Goal: Find specific page/section: Find specific page/section

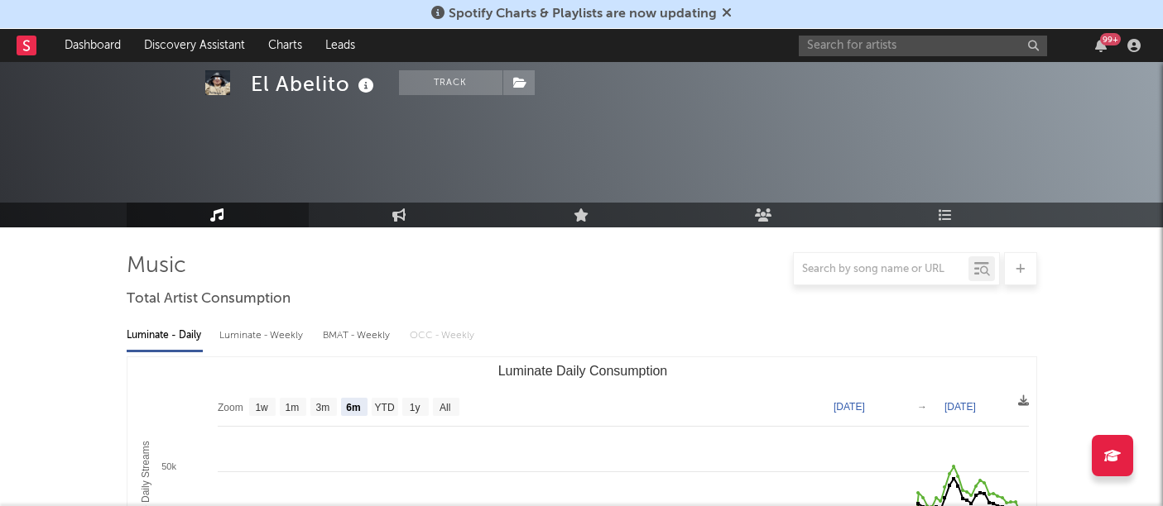
select select "6m"
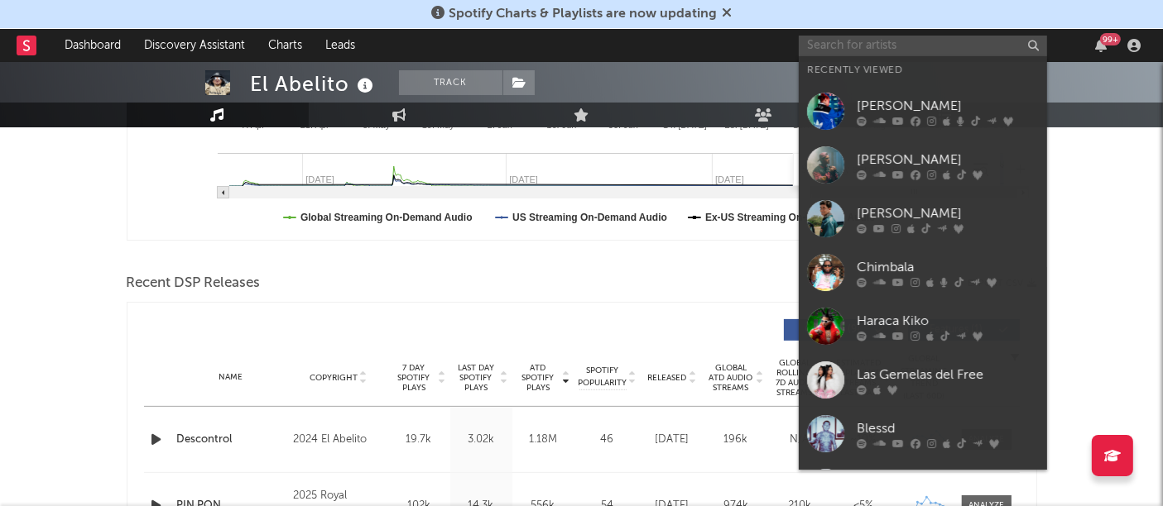
click at [832, 55] on input "text" at bounding box center [922, 46] width 248 height 21
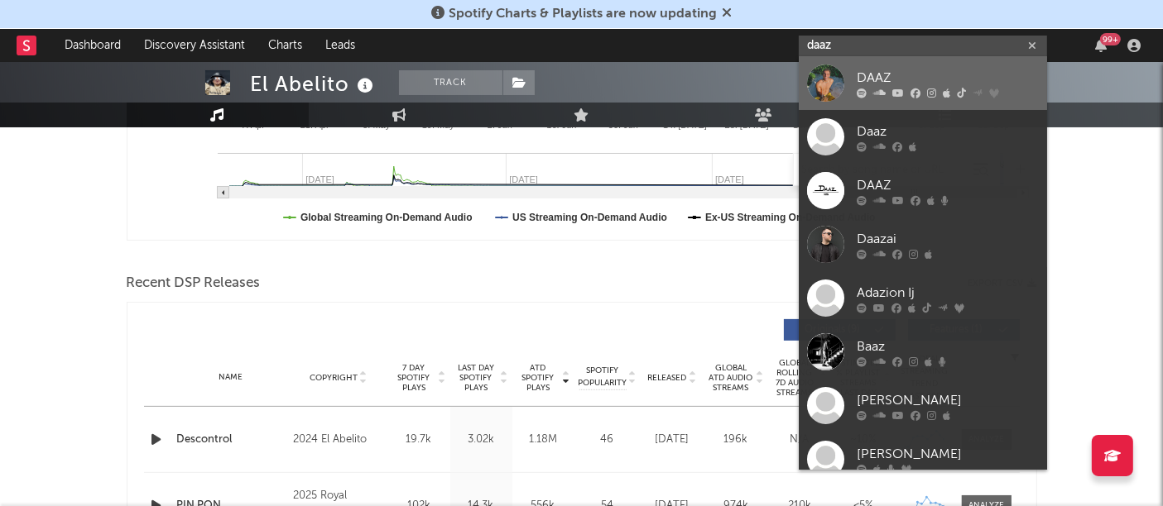
type input "daaz"
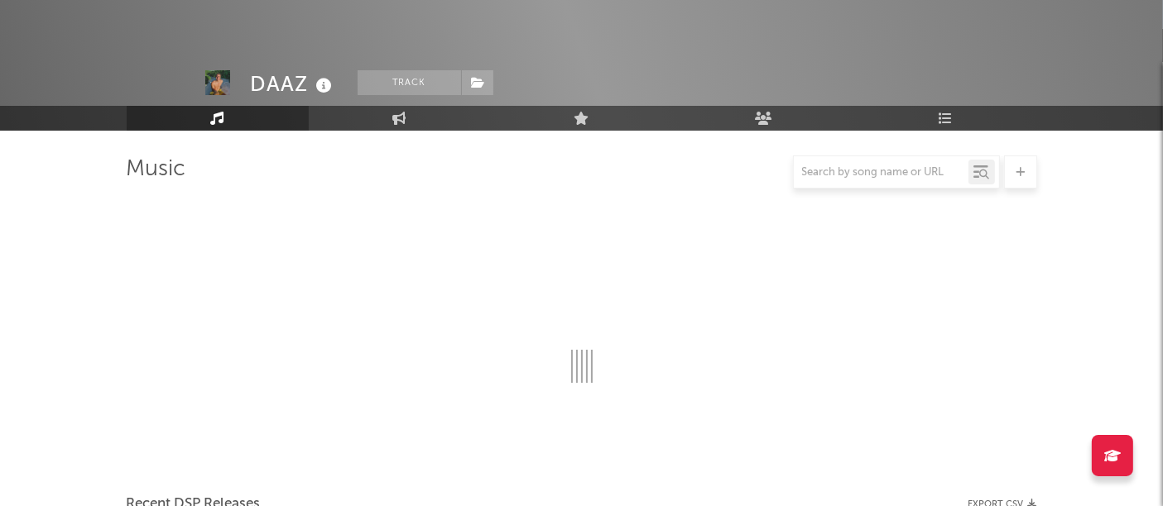
scroll to position [448, 0]
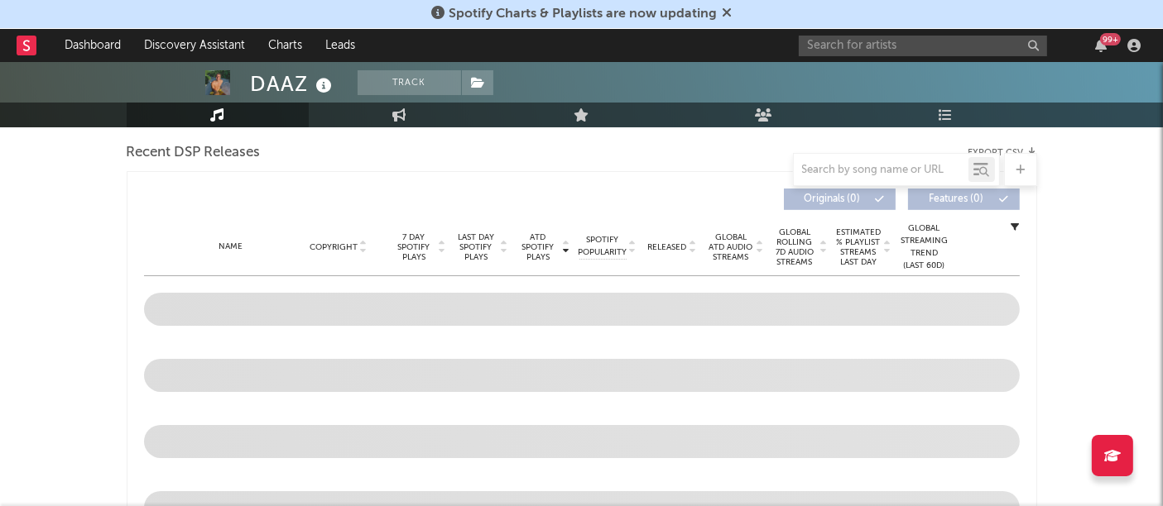
select select "6m"
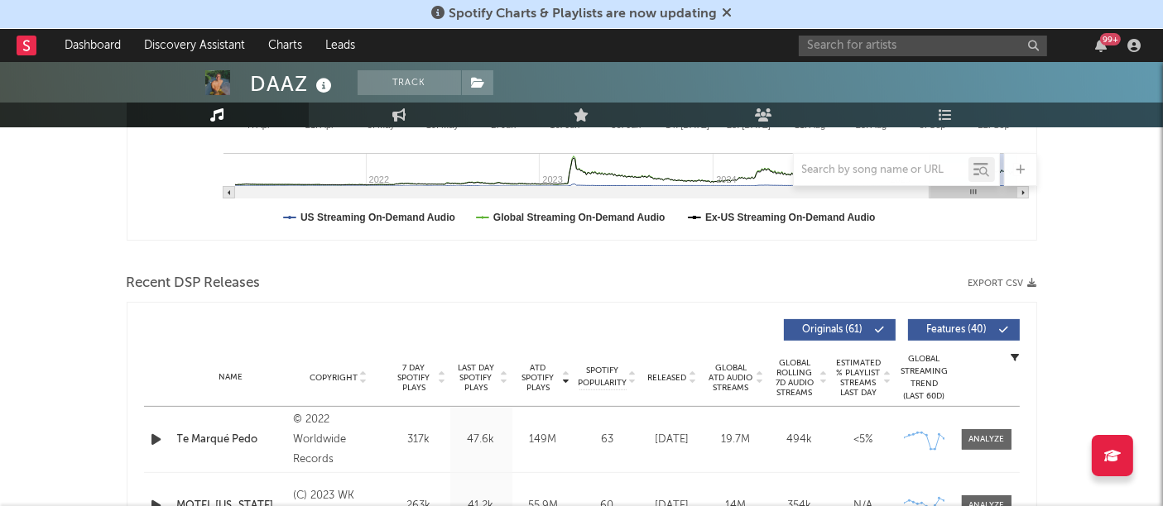
scroll to position [0, 0]
